Goal: Task Accomplishment & Management: Manage account settings

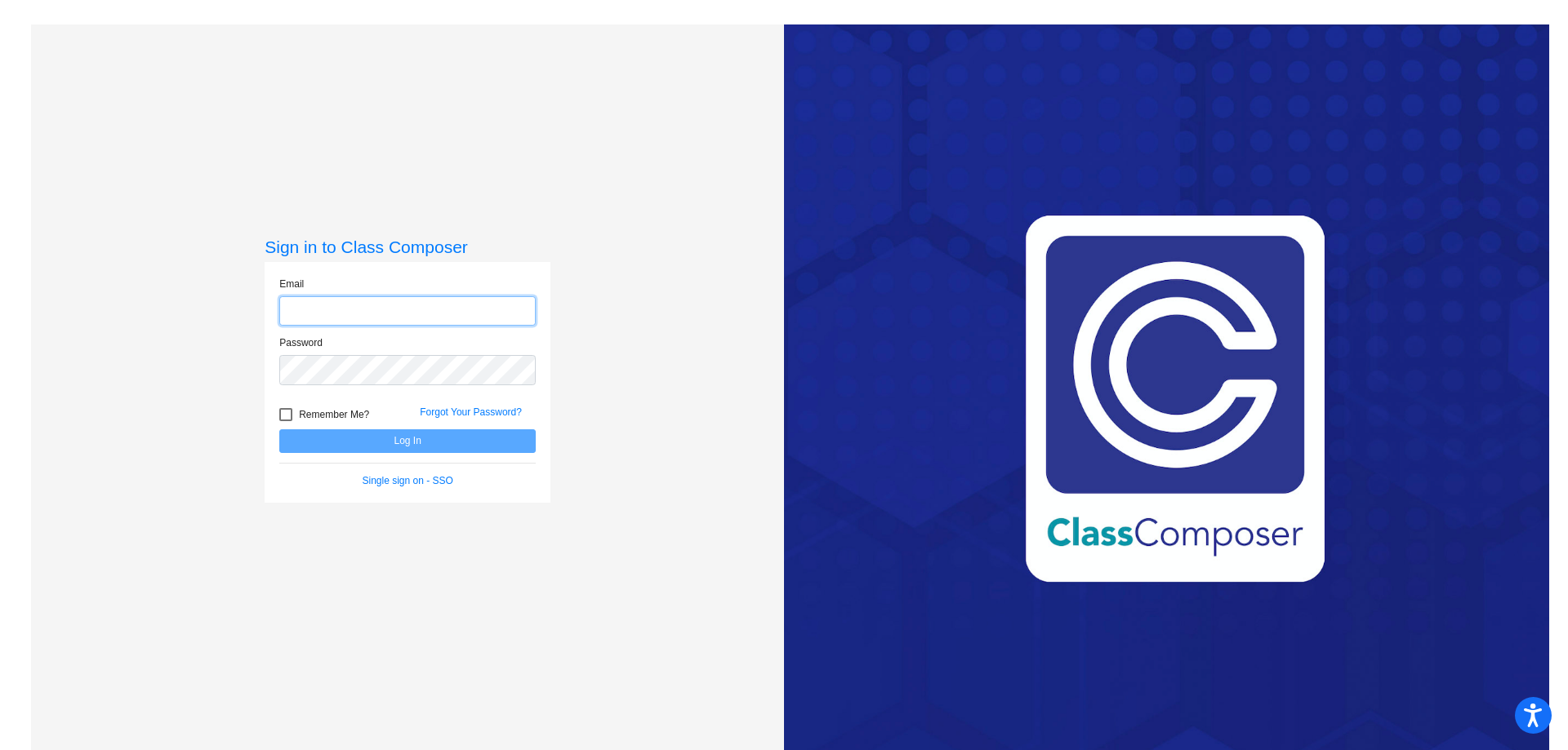
type input "[EMAIL_ADDRESS][DOMAIN_NAME]"
click at [360, 436] on button "Log In" at bounding box center [406, 441] width 256 height 24
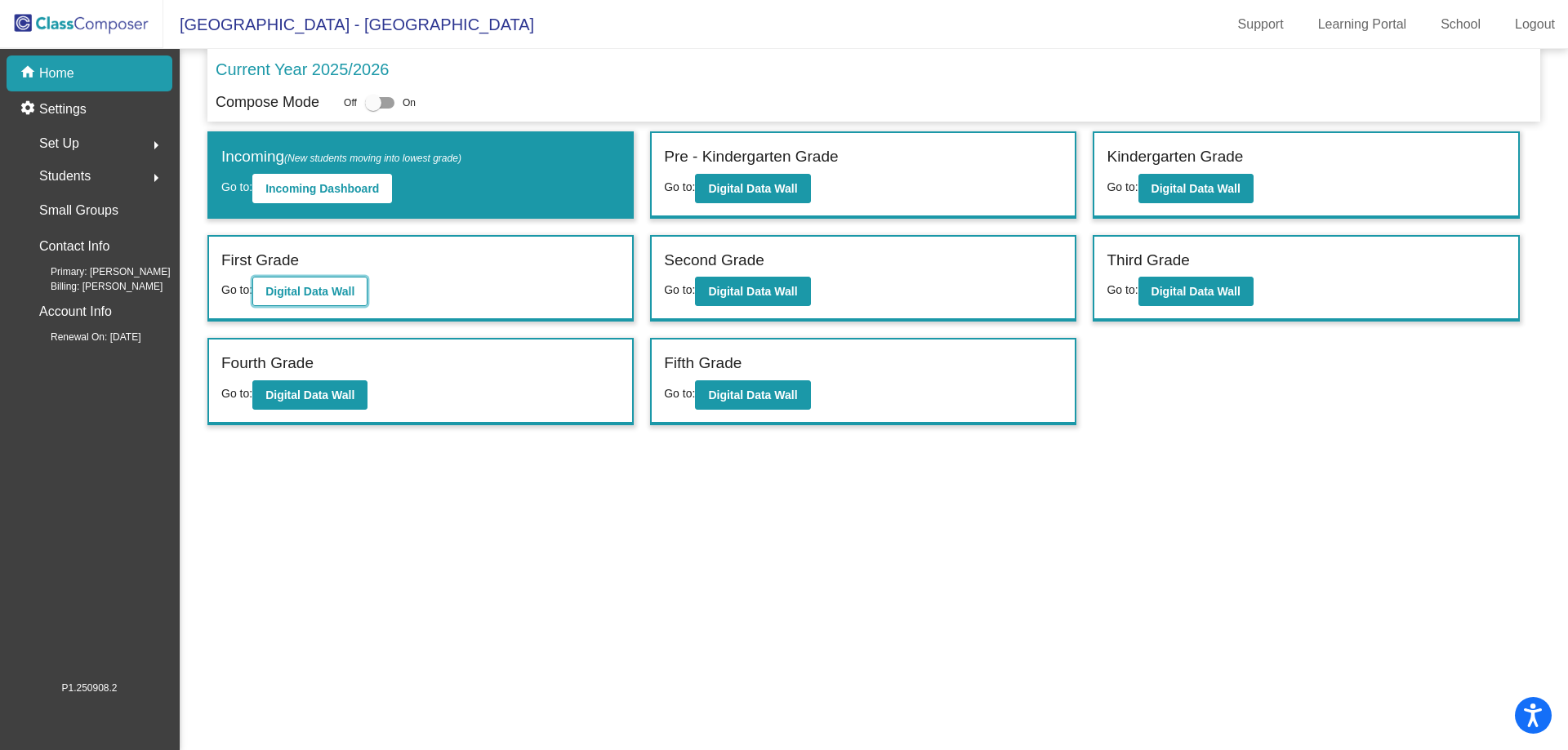
click at [343, 286] on b "Digital Data Wall" at bounding box center [309, 291] width 89 height 13
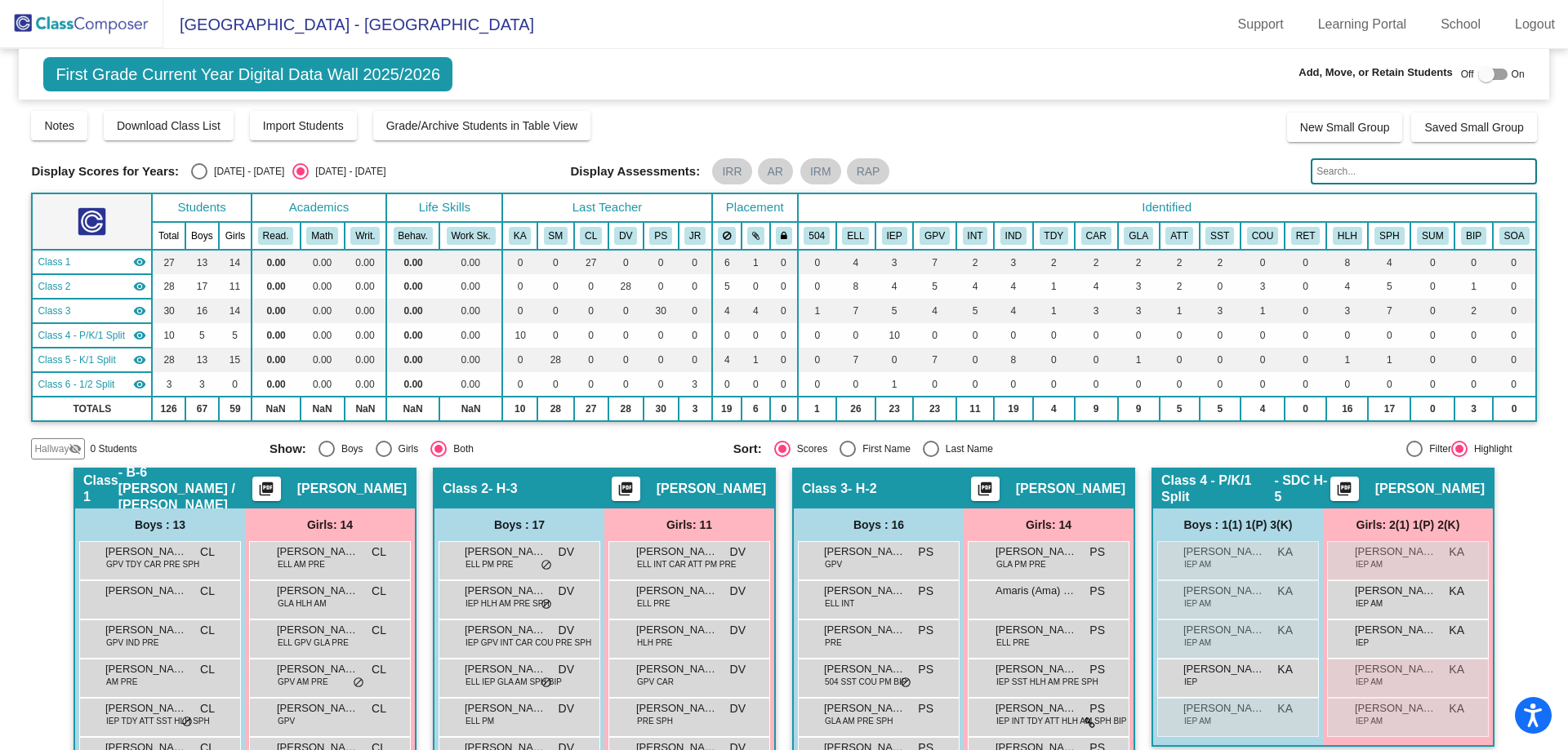
click at [84, 23] on img at bounding box center [82, 24] width 163 height 48
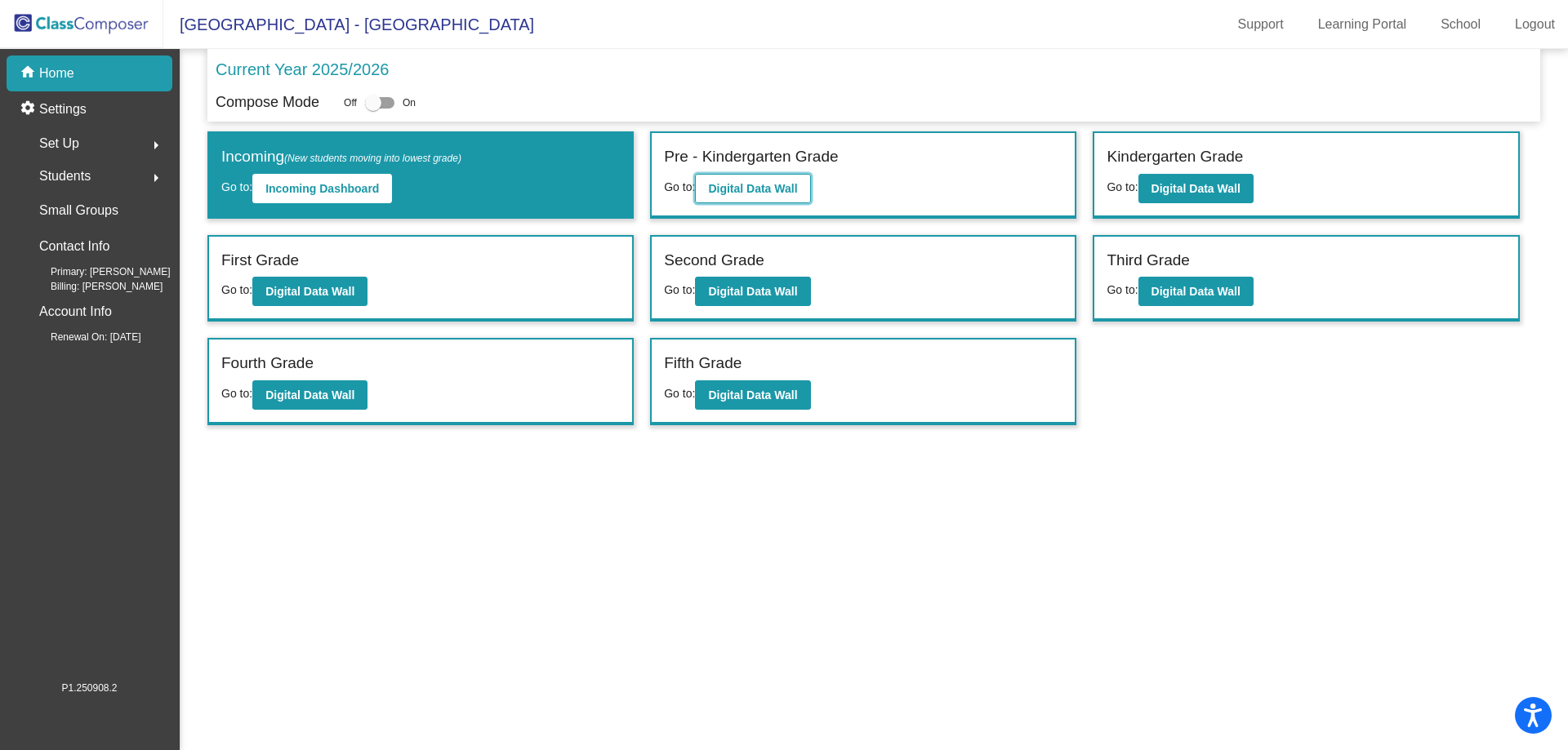
click at [778, 192] on b "Digital Data Wall" at bounding box center [752, 188] width 89 height 13
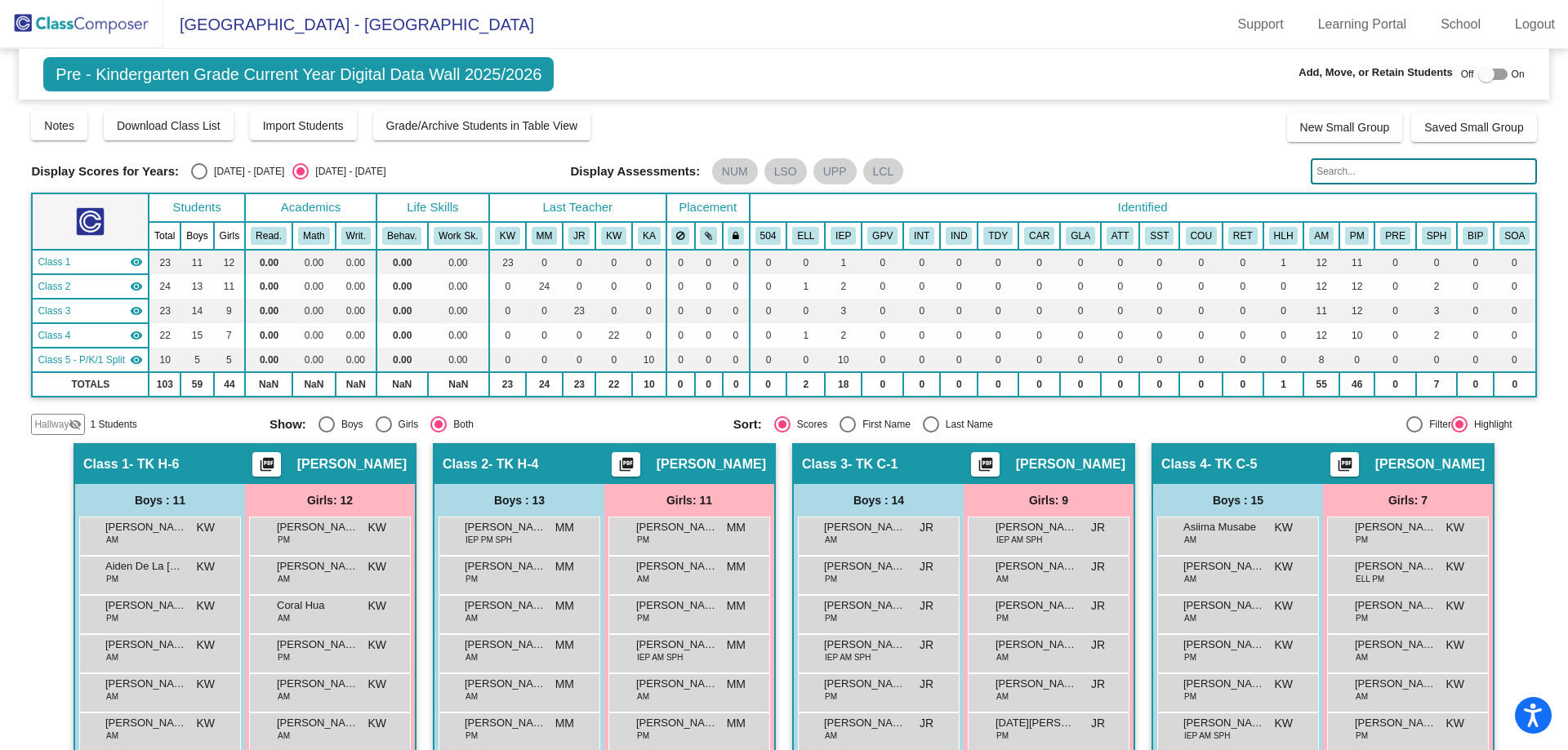
click at [53, 423] on span "Hallway" at bounding box center [51, 424] width 34 height 15
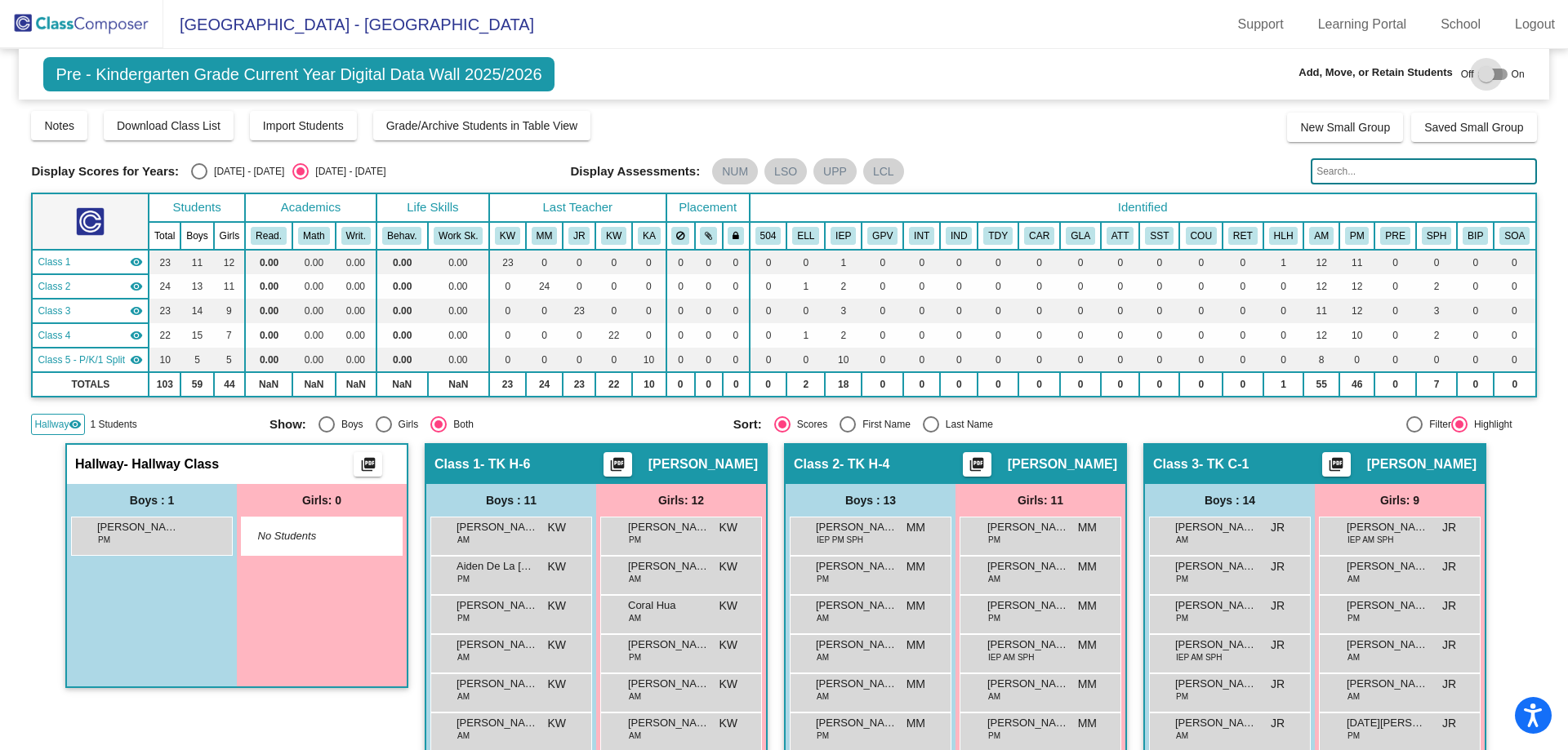
click at [1477, 78] on div at bounding box center [1485, 74] width 16 height 16
checkbox input "true"
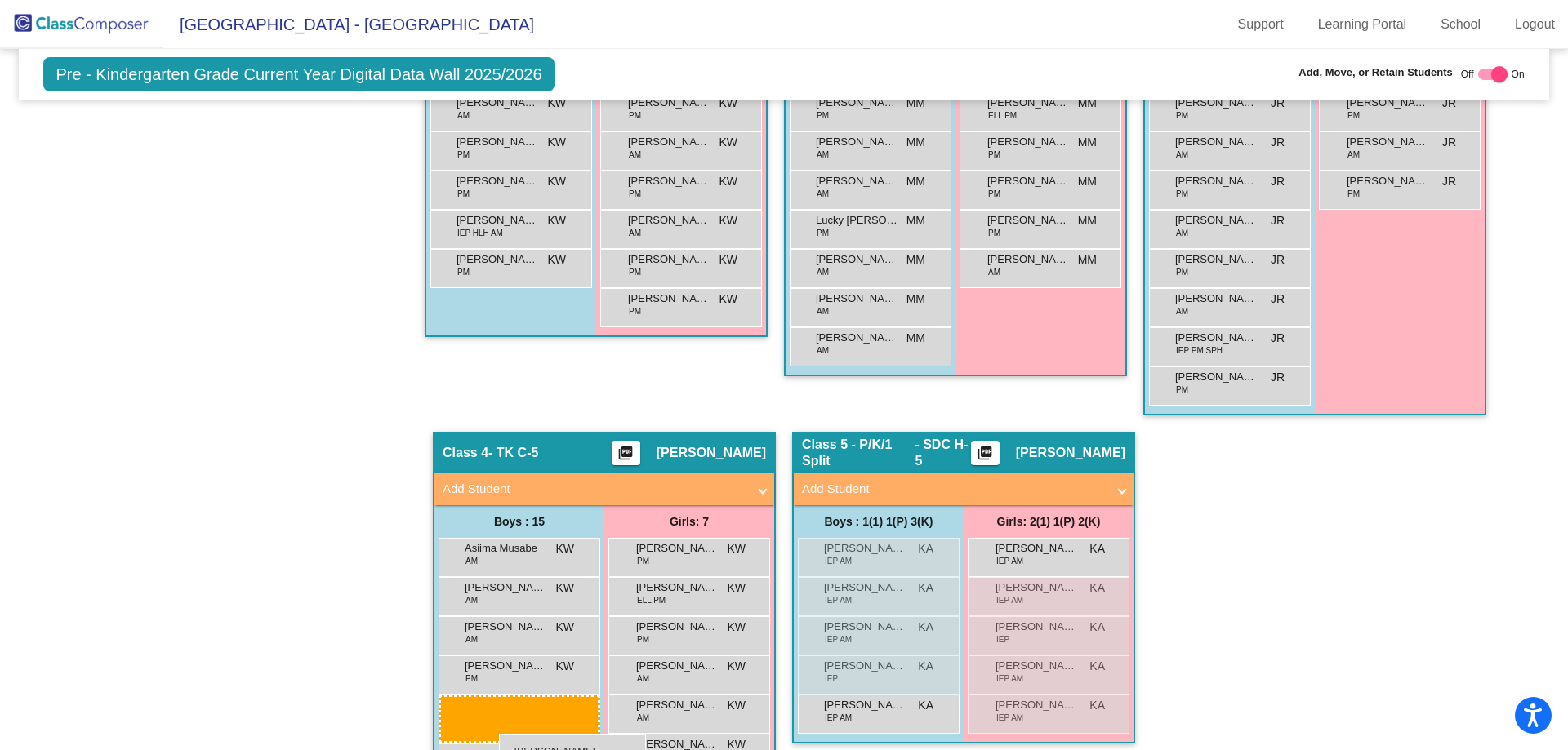
scroll to position [699, 0]
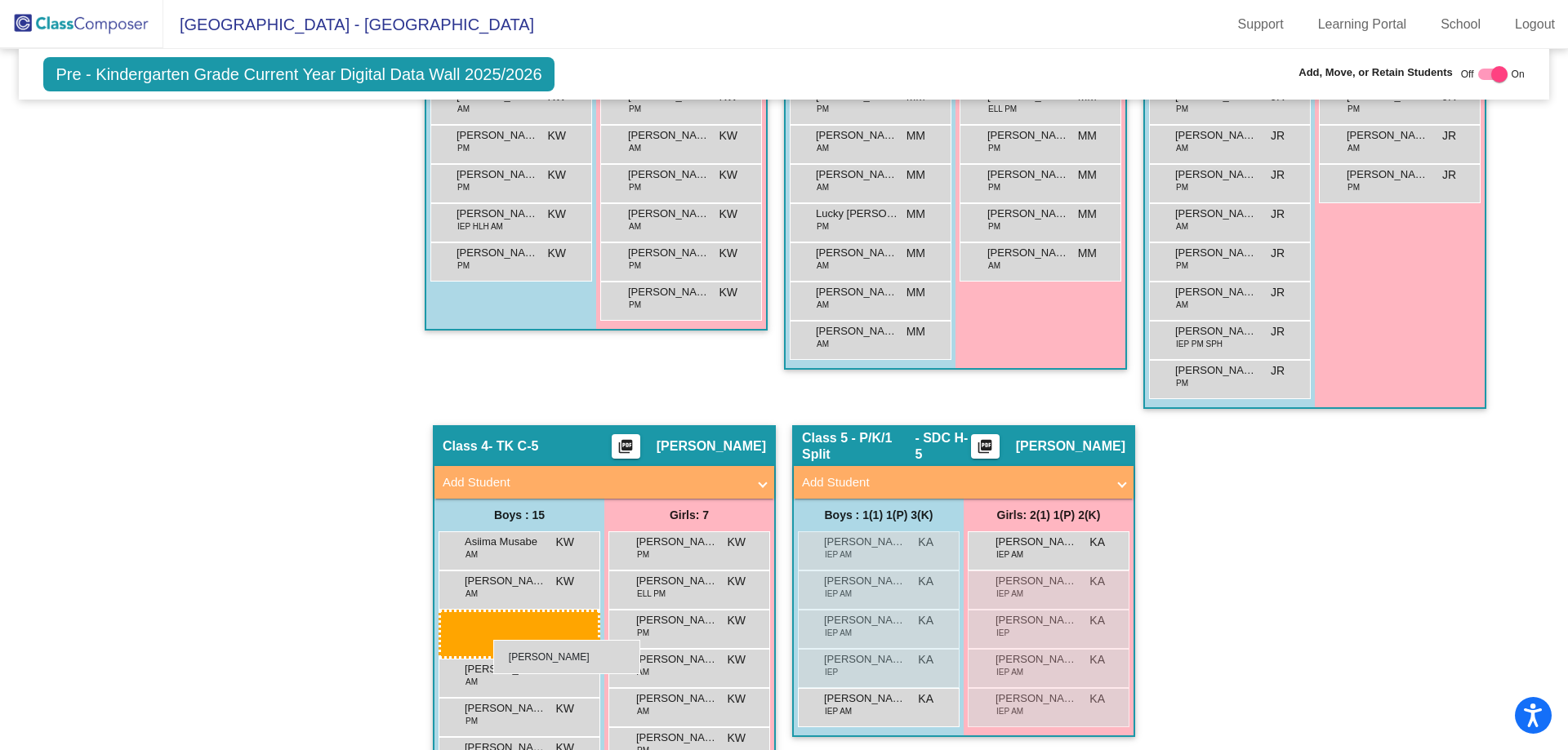
drag, startPoint x: 151, startPoint y: 164, endPoint x: 493, endPoint y: 640, distance: 586.1
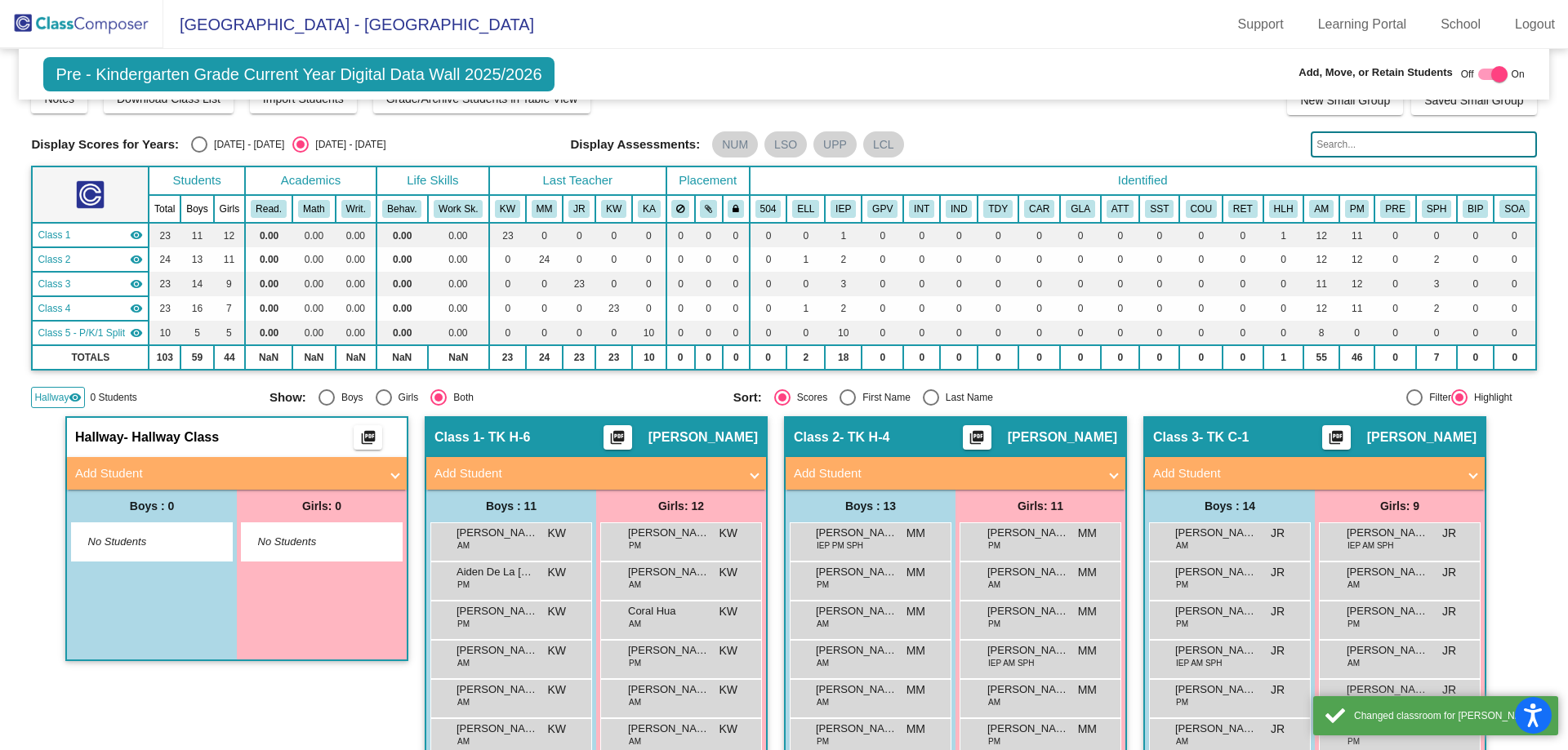
scroll to position [0, 0]
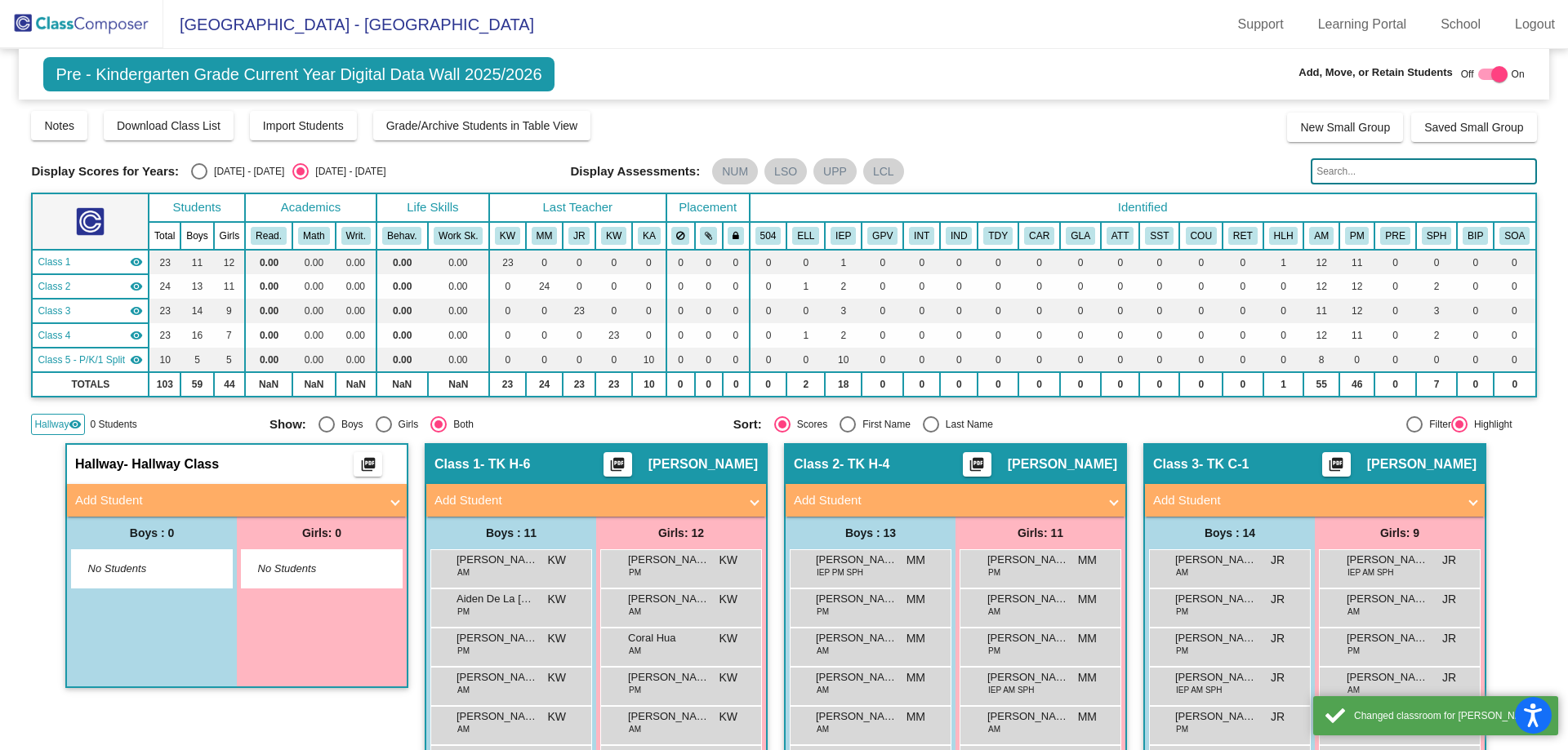
click at [44, 426] on span "Hallway" at bounding box center [51, 424] width 34 height 15
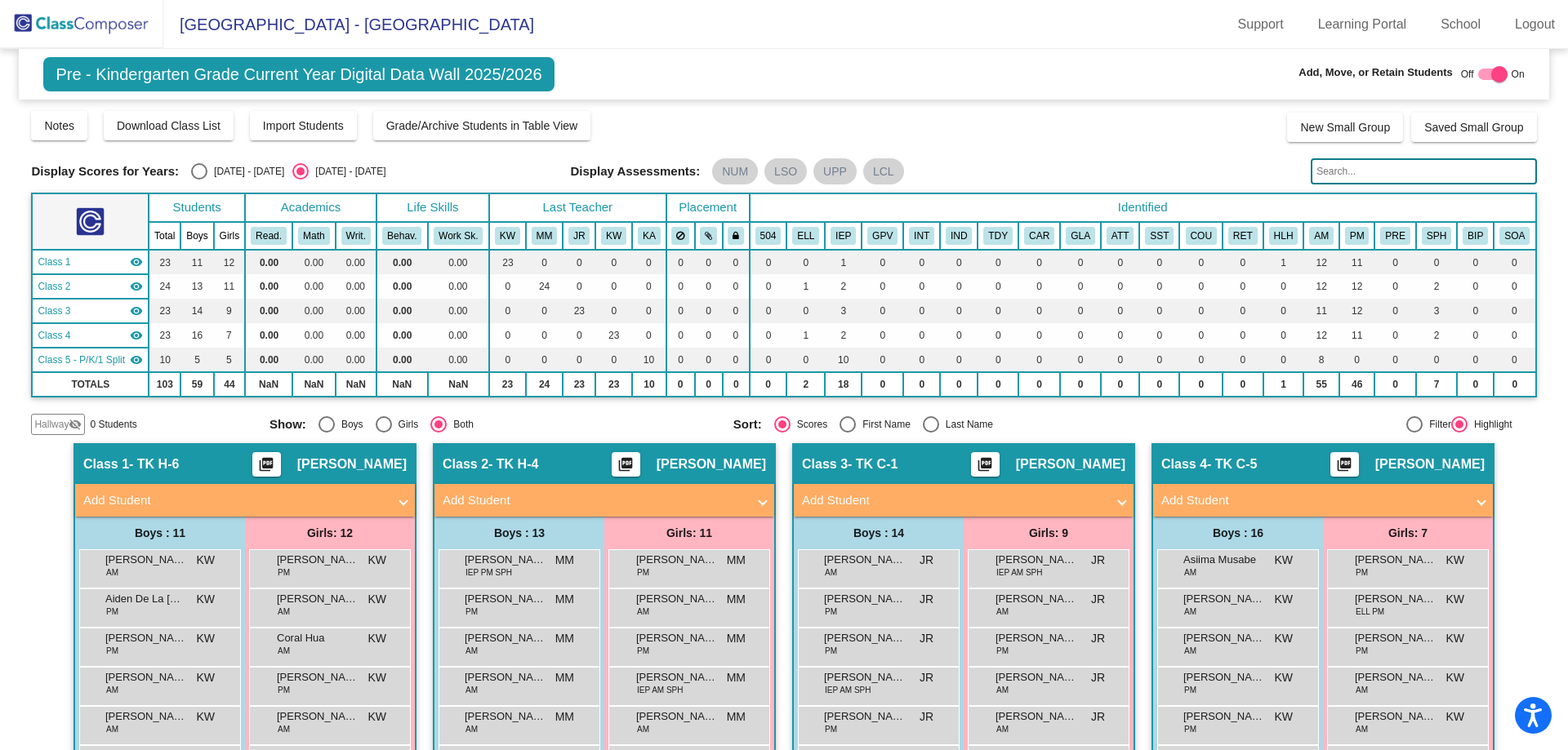
click at [123, 24] on img at bounding box center [82, 24] width 163 height 48
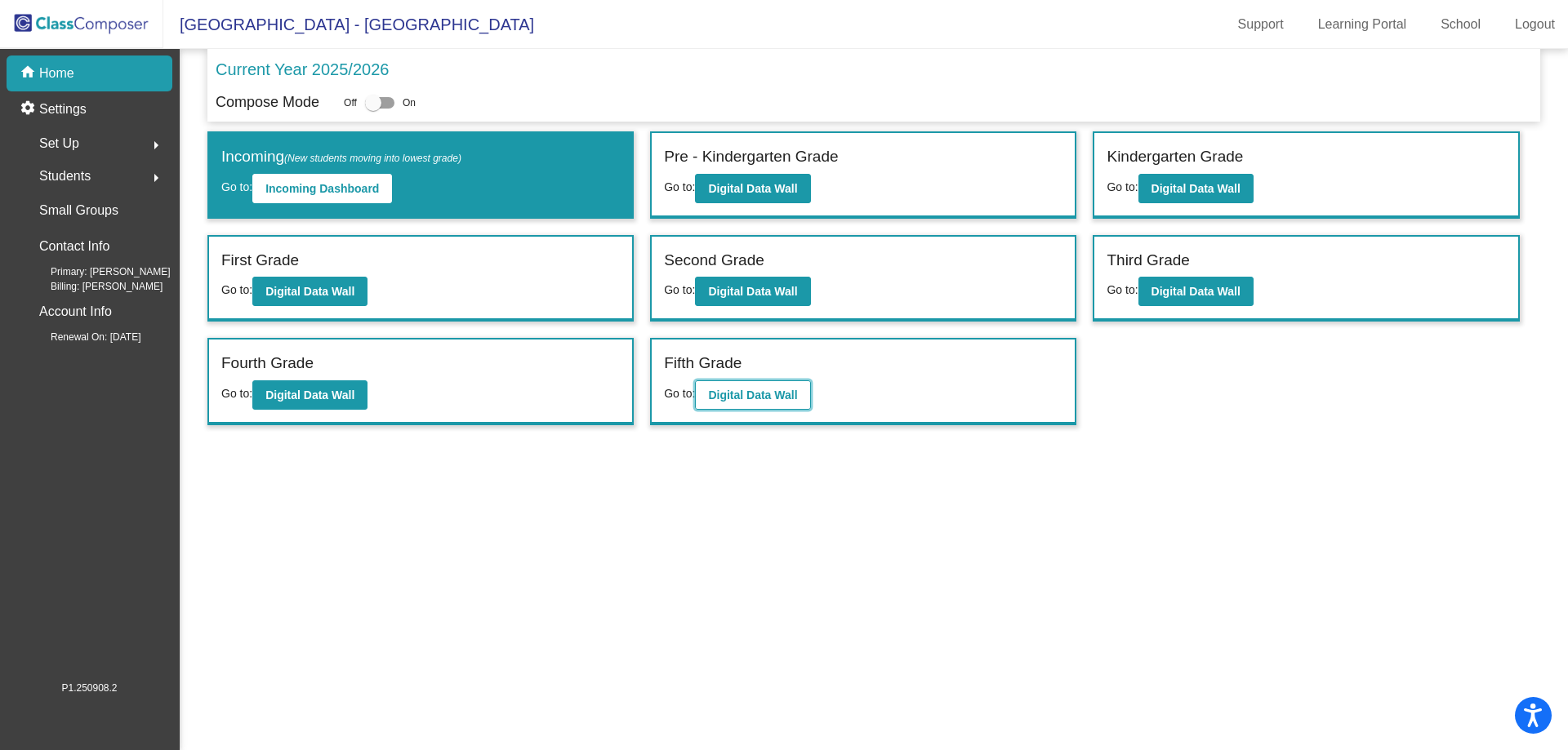
click at [729, 394] on b "Digital Data Wall" at bounding box center [752, 394] width 89 height 13
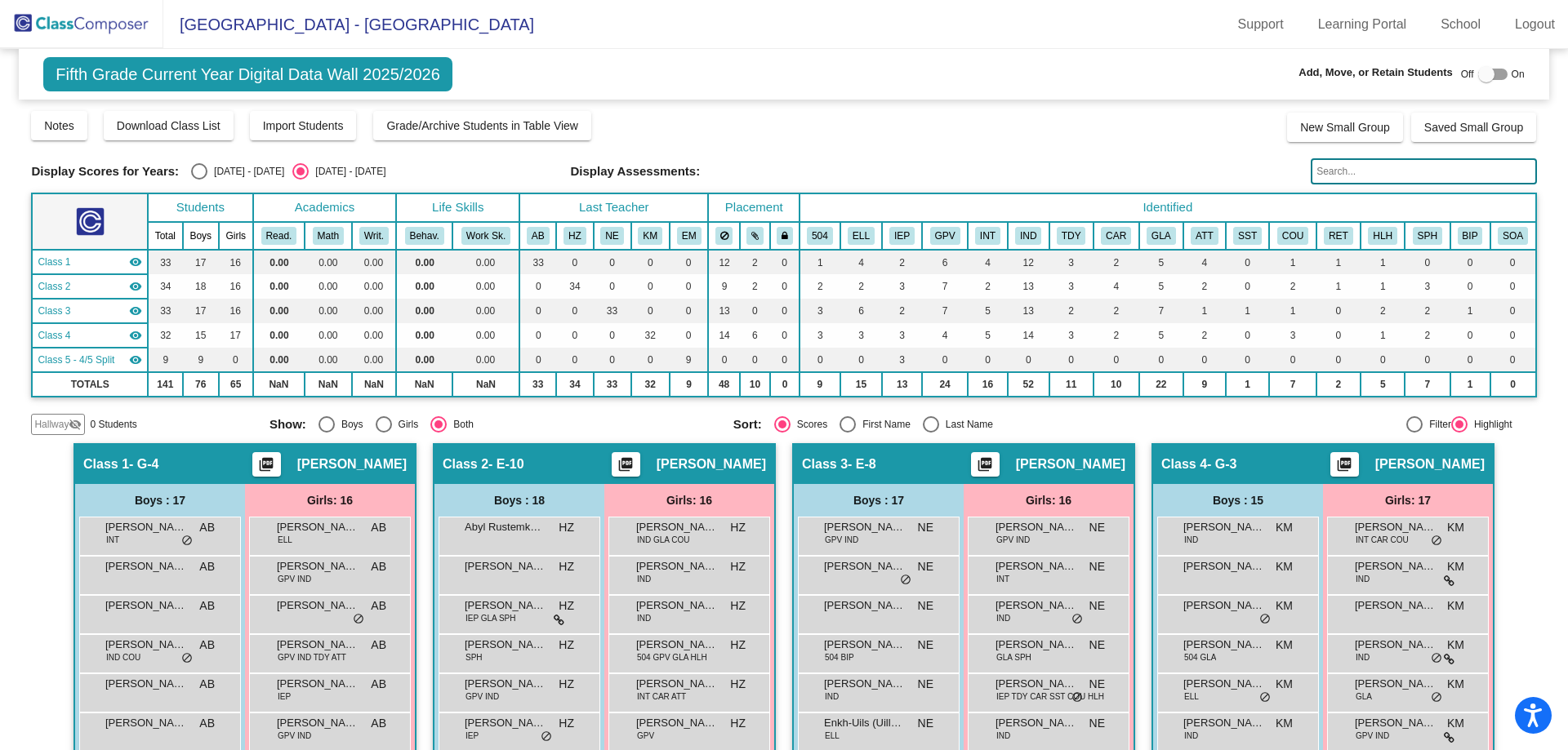
click at [54, 421] on span "Hallway" at bounding box center [51, 424] width 34 height 15
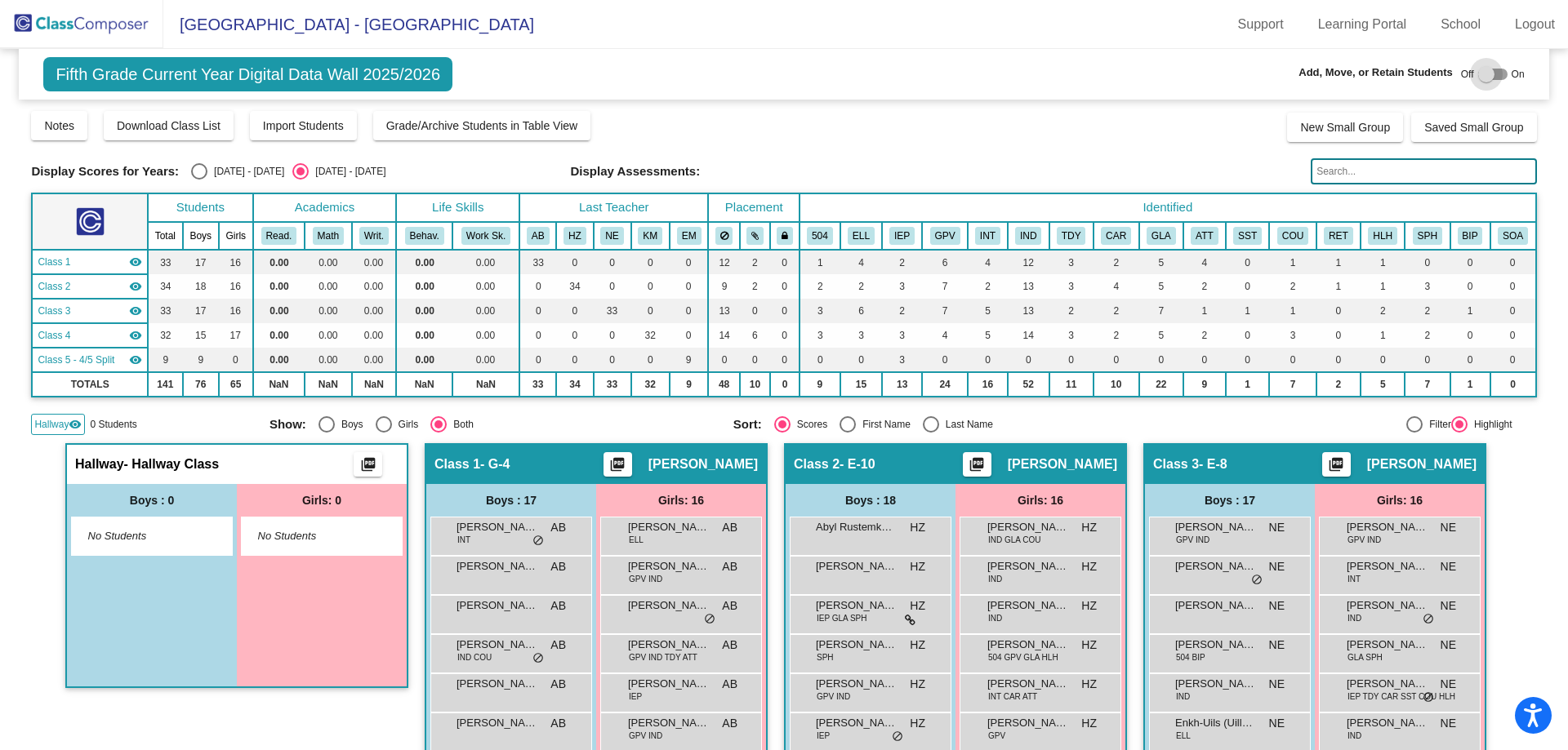
click at [1481, 76] on div at bounding box center [1485, 74] width 16 height 16
checkbox input "true"
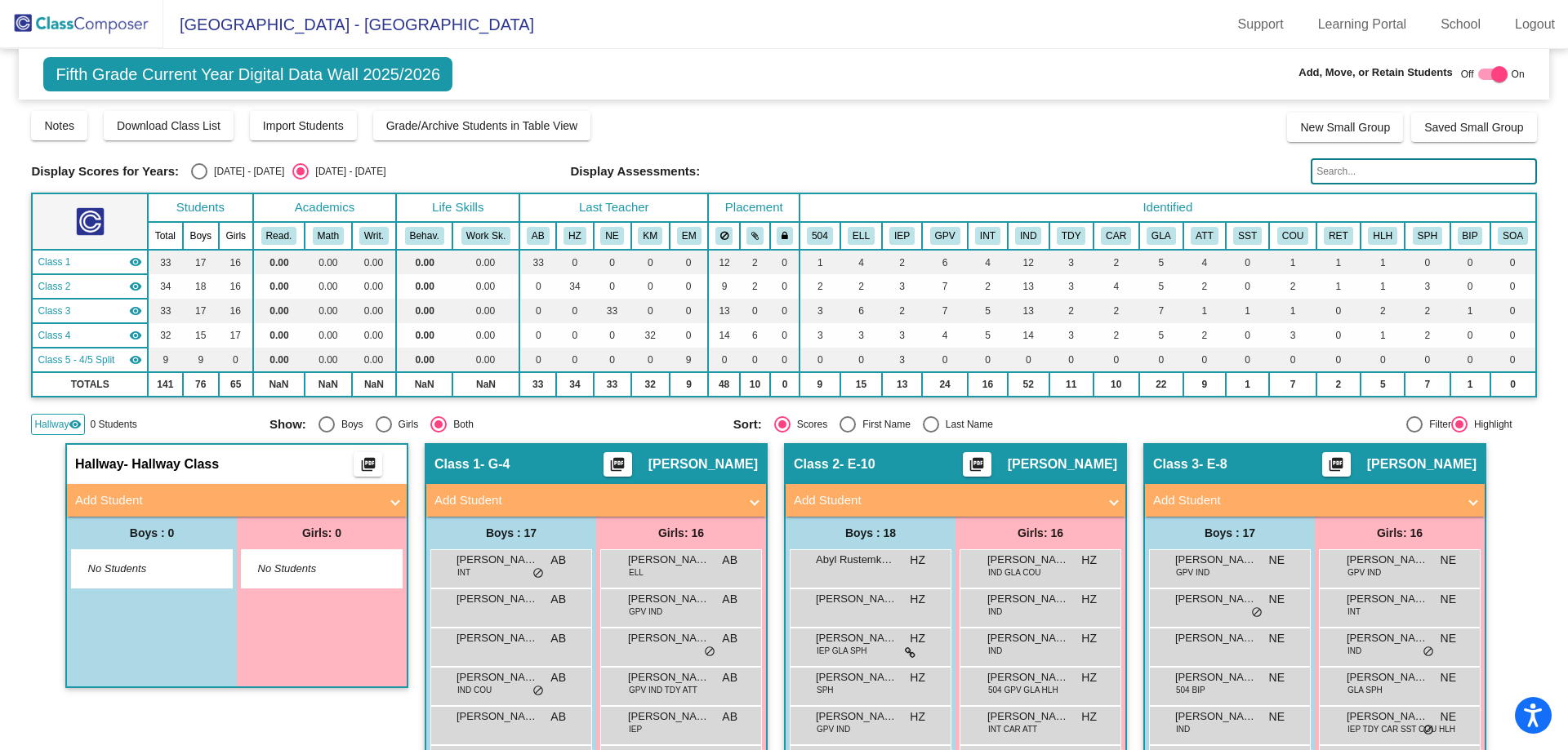
click at [197, 499] on mat-panel-title "Add Student" at bounding box center [226, 500] width 304 height 19
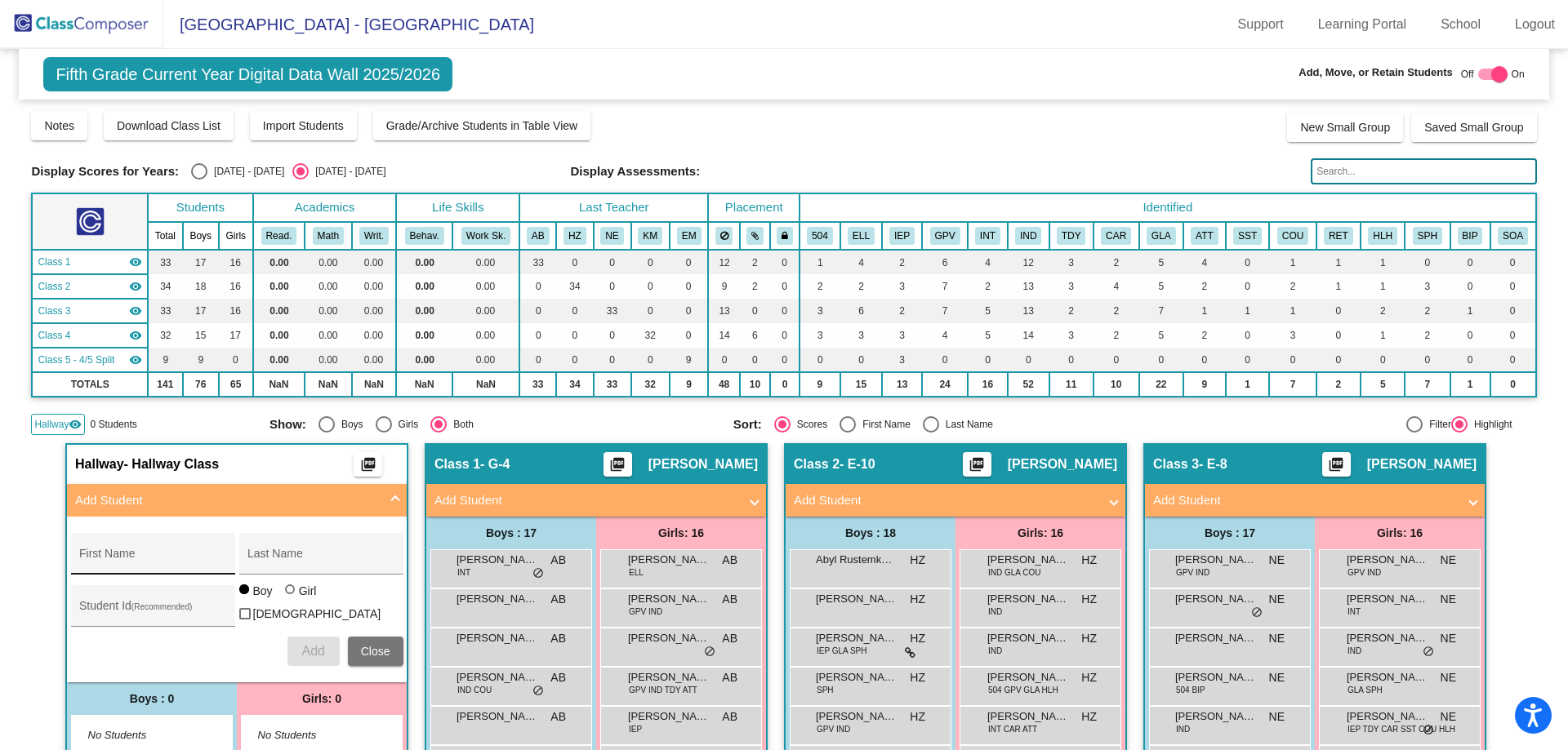
click at [168, 552] on div "First Name" at bounding box center [152, 559] width 147 height 34
